Goal: Navigation & Orientation: Understand site structure

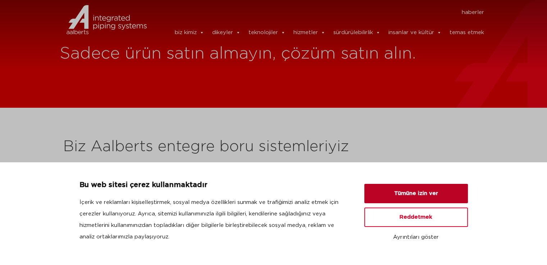
click at [384, 196] on button "Tümüne izin ver" at bounding box center [416, 193] width 104 height 19
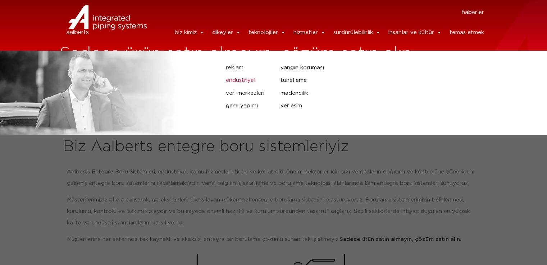
click at [249, 78] on font "endüstriyel" at bounding box center [240, 80] width 29 height 5
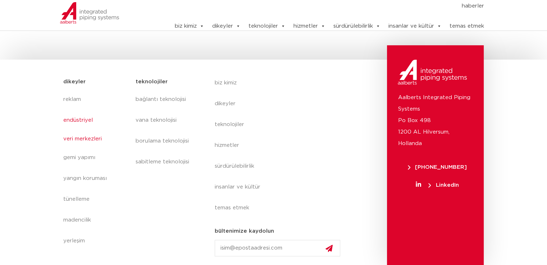
scroll to position [283, 0]
click at [78, 137] on font "veri merkezleri" at bounding box center [82, 137] width 38 height 5
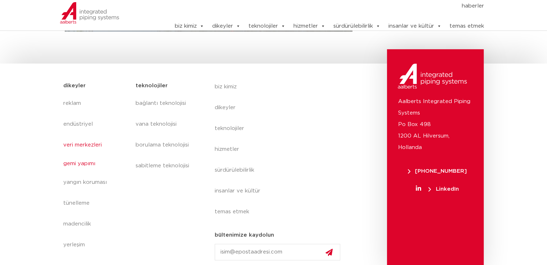
scroll to position [380, 0]
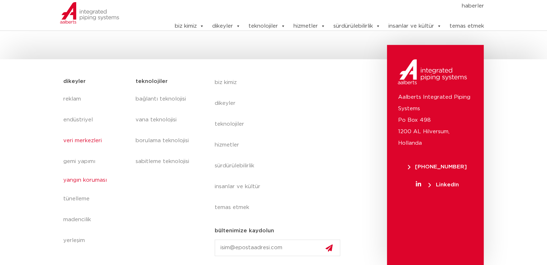
click at [80, 178] on font "yangın koruması" at bounding box center [84, 180] width 43 height 5
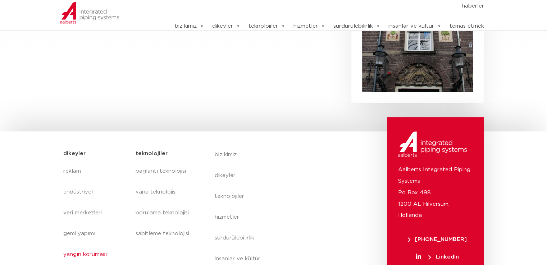
scroll to position [516, 0]
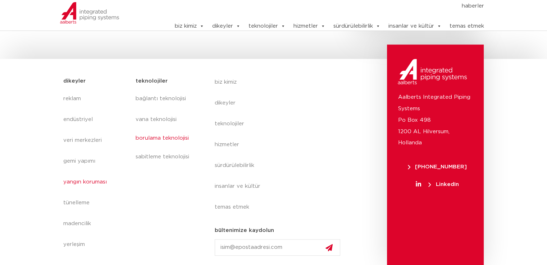
click at [147, 135] on font "borulama teknolojisi" at bounding box center [161, 138] width 53 height 7
